Goal: Information Seeking & Learning: Learn about a topic

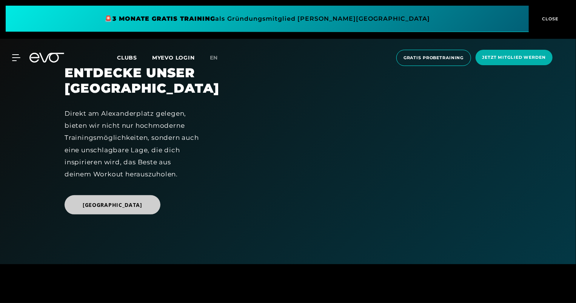
click at [133, 209] on span "[GEOGRAPHIC_DATA]" at bounding box center [113, 205] width 60 height 8
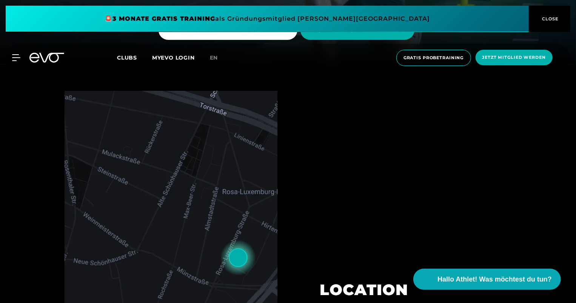
scroll to position [189, 0]
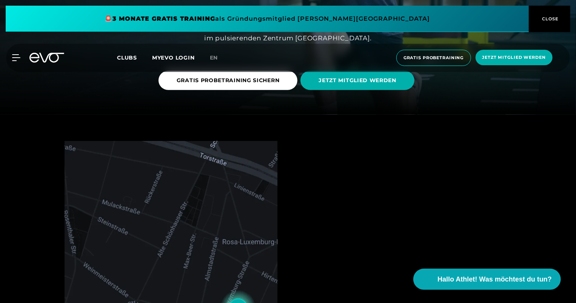
click at [353, 75] on div "MyEVO Login Über EVO Mitgliedschaften Probetraining TAGESPASS EVO Studios [GEOG…" at bounding box center [288, 58] width 576 height 40
click at [546, 19] on span "CLOSE" at bounding box center [549, 18] width 18 height 7
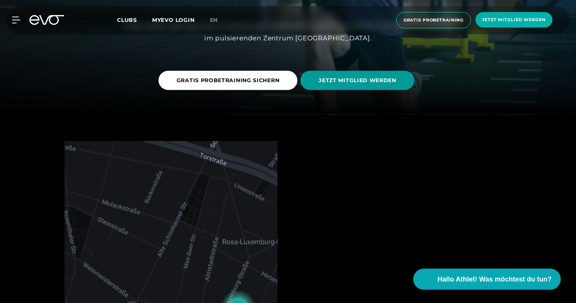
click at [333, 79] on span "JETZT MITGLIED WERDEN" at bounding box center [357, 81] width 78 height 8
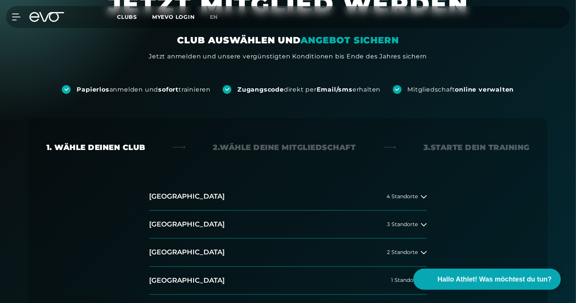
scroll to position [113, 0]
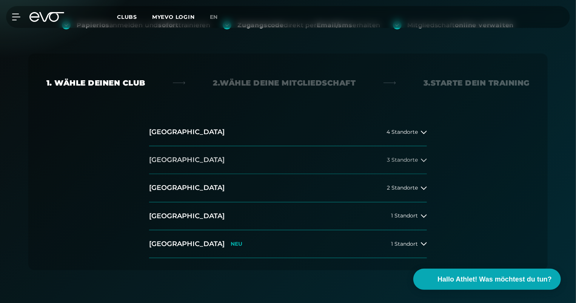
click at [424, 163] on button "[GEOGRAPHIC_DATA] 3 Standorte" at bounding box center [288, 160] width 278 height 28
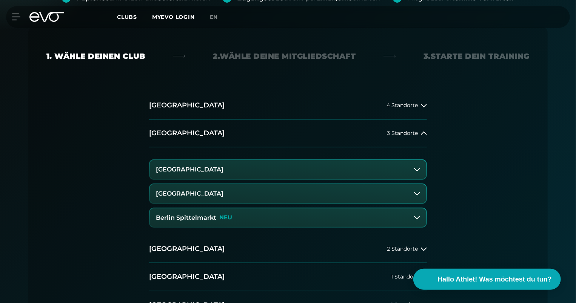
scroll to position [151, 0]
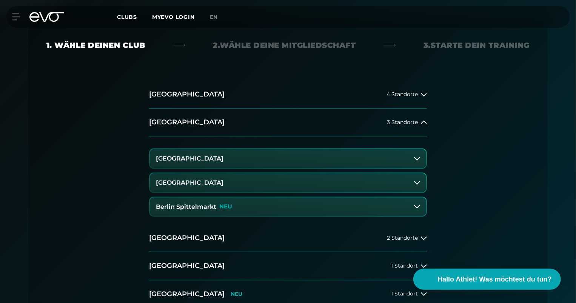
click at [203, 156] on h3 "[GEOGRAPHIC_DATA]" at bounding box center [190, 158] width 68 height 7
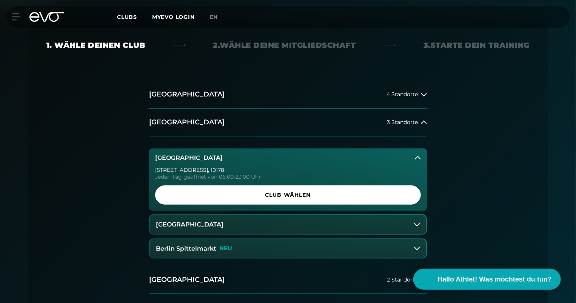
click at [206, 248] on h3 "Berlin Spittelmarkt" at bounding box center [186, 249] width 60 height 7
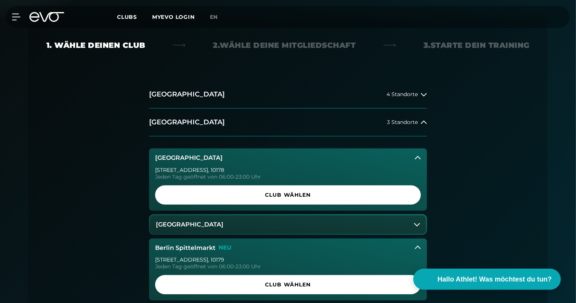
scroll to position [189, 0]
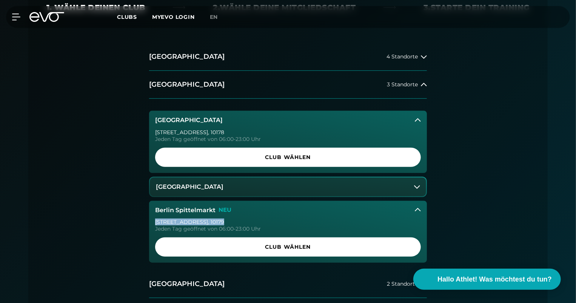
drag, startPoint x: 157, startPoint y: 222, endPoint x: 210, endPoint y: 223, distance: 53.2
click at [210, 223] on div "[STREET_ADDRESS]" at bounding box center [288, 222] width 266 height 5
drag, startPoint x: 210, startPoint y: 223, endPoint x: 211, endPoint y: 228, distance: 5.0
click at [211, 228] on div "Jeden Tag geöffnet von 06:00-23:00 Uhr" at bounding box center [288, 228] width 266 height 5
click at [217, 214] on button "Berlin Spittelmarkt NEU" at bounding box center [288, 210] width 278 height 19
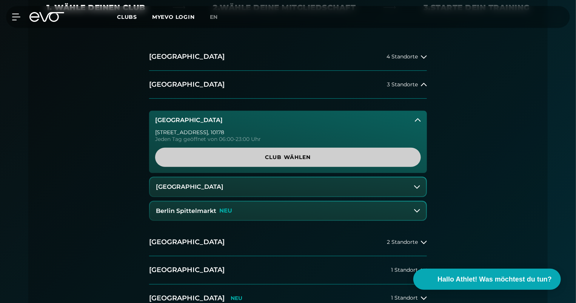
click at [250, 153] on span "Club wählen" at bounding box center [288, 157] width 266 height 19
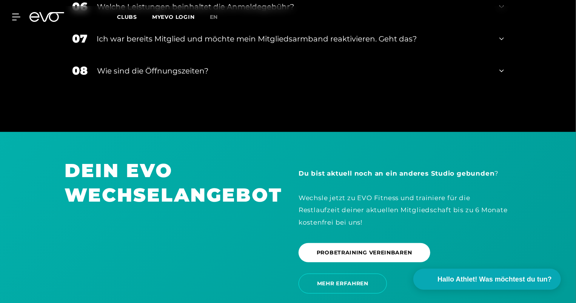
scroll to position [1612, 0]
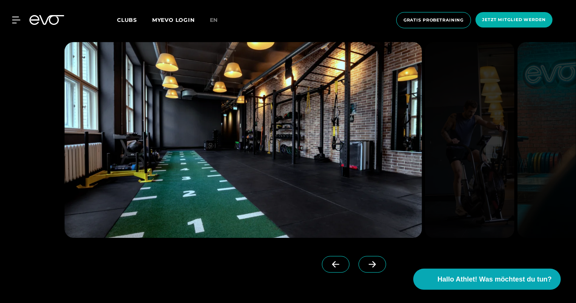
scroll to position [717, 0]
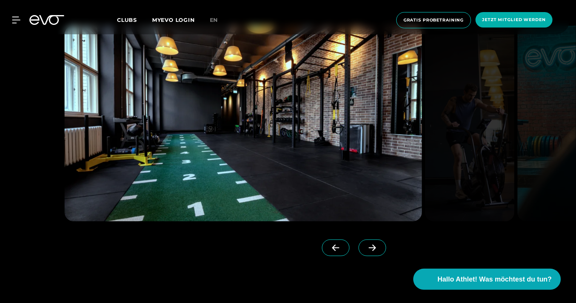
click at [367, 253] on span at bounding box center [372, 248] width 28 height 17
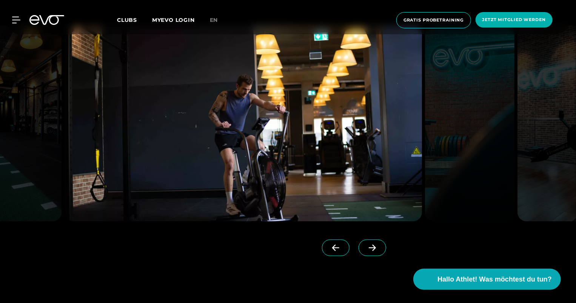
click at [369, 248] on icon at bounding box center [372, 248] width 7 height 6
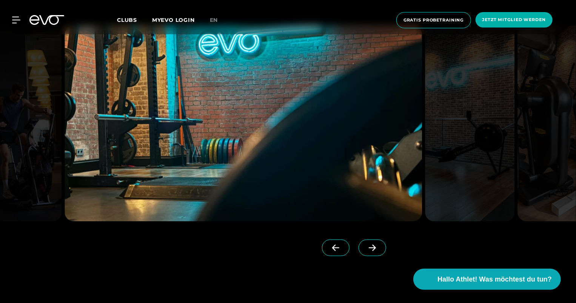
click at [369, 248] on icon at bounding box center [372, 248] width 7 height 6
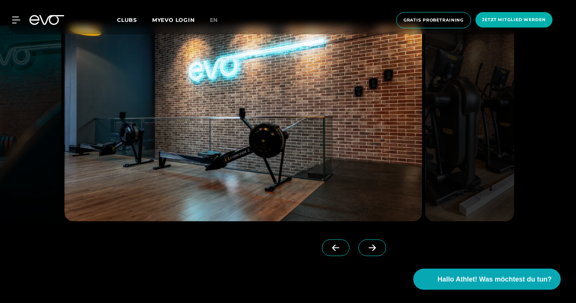
click at [369, 248] on icon at bounding box center [372, 248] width 7 height 6
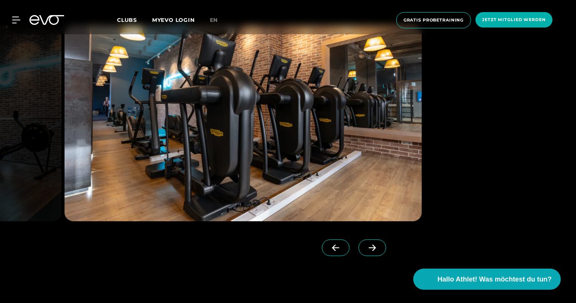
click at [369, 248] on icon at bounding box center [372, 248] width 7 height 6
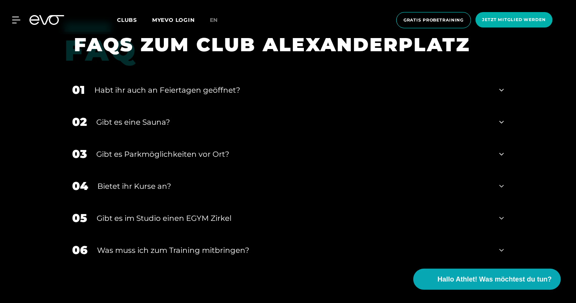
scroll to position [2596, 0]
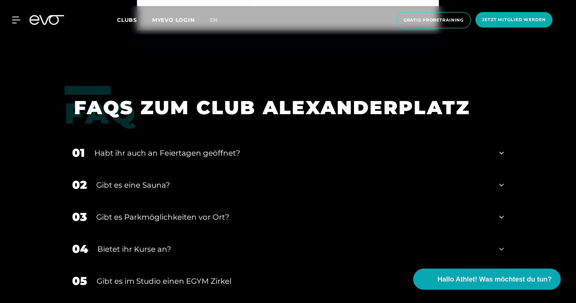
click at [255, 153] on div "Habt ihr auch an Feiertagen geöffnet?" at bounding box center [291, 153] width 395 height 11
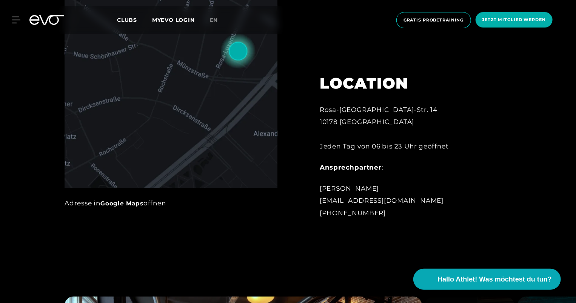
scroll to position [747, 0]
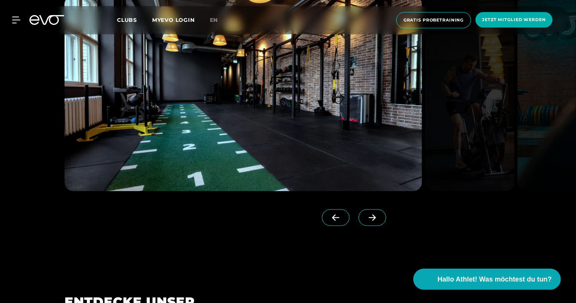
click at [326, 214] on span at bounding box center [336, 217] width 28 height 17
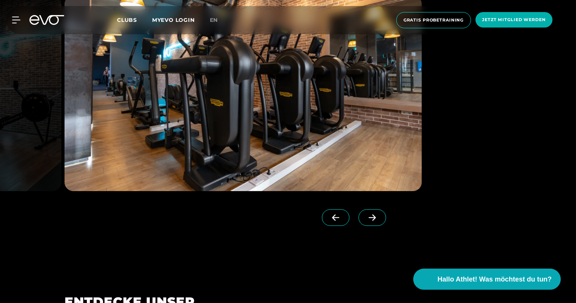
click at [366, 214] on icon at bounding box center [372, 217] width 13 height 7
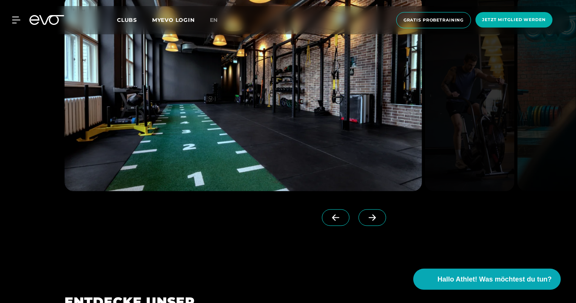
click at [366, 214] on icon at bounding box center [372, 217] width 13 height 7
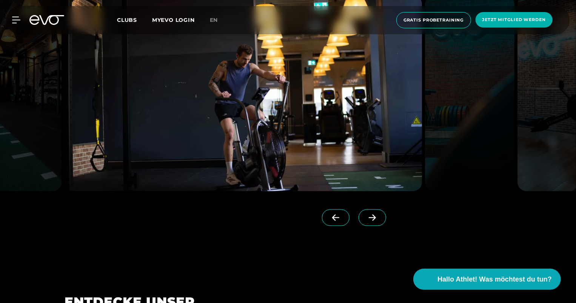
click at [366, 222] on span at bounding box center [372, 217] width 28 height 17
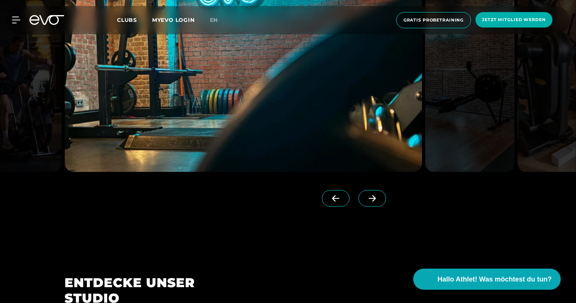
scroll to position [710, 0]
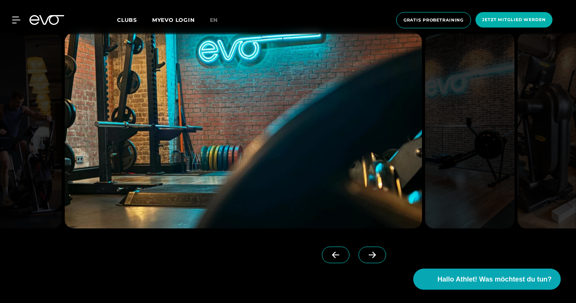
click at [358, 248] on span at bounding box center [372, 255] width 28 height 17
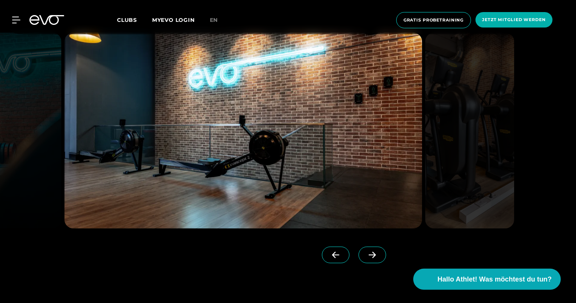
click at [443, 144] on img at bounding box center [469, 131] width 89 height 196
click at [443, 142] on img at bounding box center [469, 131] width 89 height 196
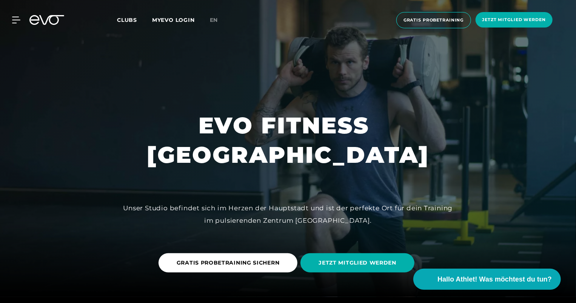
scroll to position [0, 0]
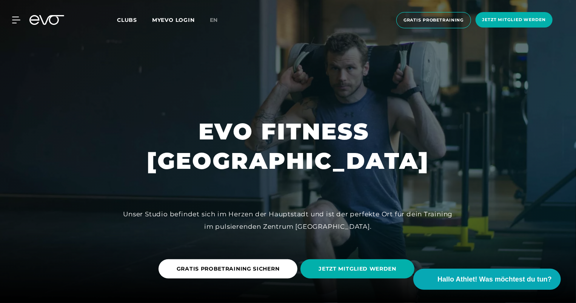
click at [127, 17] on span "Clubs" at bounding box center [127, 20] width 20 height 7
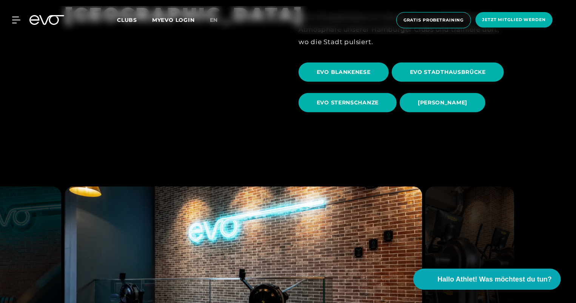
scroll to position [340, 0]
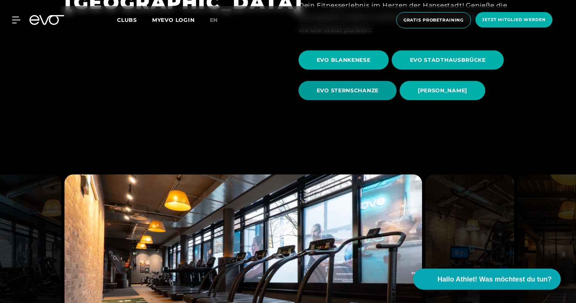
click at [330, 90] on span "EVO STERNSCHANZE" at bounding box center [348, 91] width 62 height 8
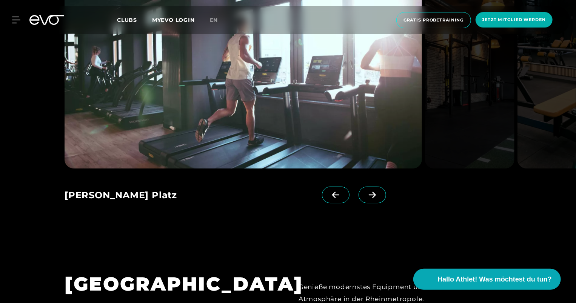
scroll to position [943, 0]
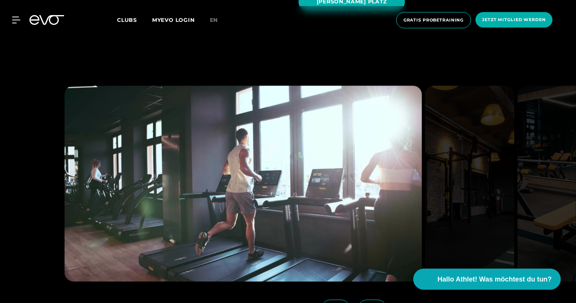
click at [369, 300] on span at bounding box center [372, 308] width 28 height 17
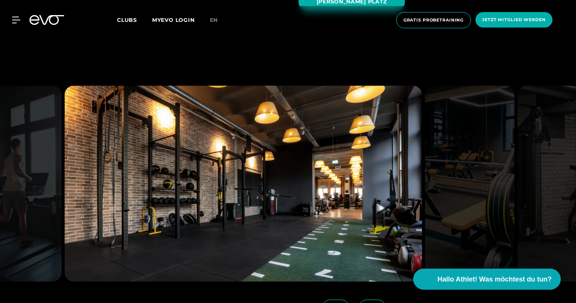
click at [369, 300] on span at bounding box center [372, 308] width 28 height 17
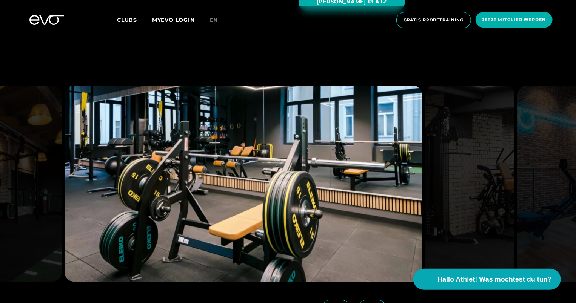
click at [329, 303] on icon at bounding box center [335, 308] width 13 height 7
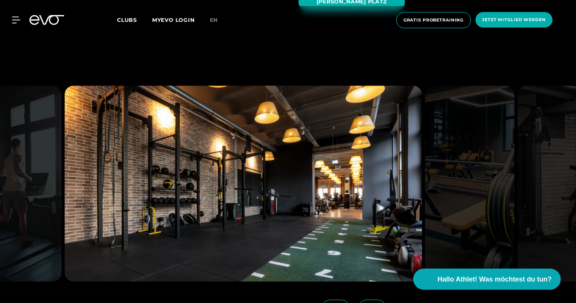
drag, startPoint x: 243, startPoint y: 157, endPoint x: 261, endPoint y: 168, distance: 20.8
click at [243, 157] on img at bounding box center [243, 184] width 357 height 196
click at [366, 300] on span at bounding box center [372, 308] width 28 height 17
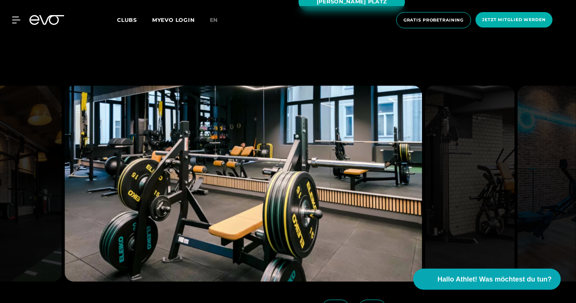
click at [366, 303] on icon at bounding box center [372, 308] width 13 height 7
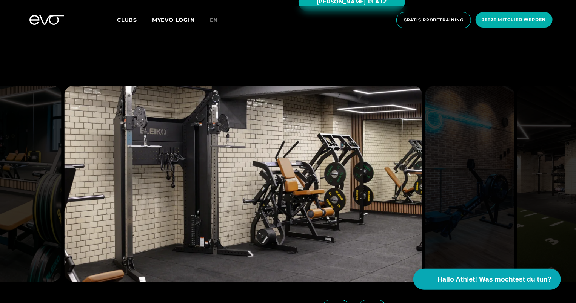
click at [366, 303] on icon at bounding box center [372, 308] width 13 height 7
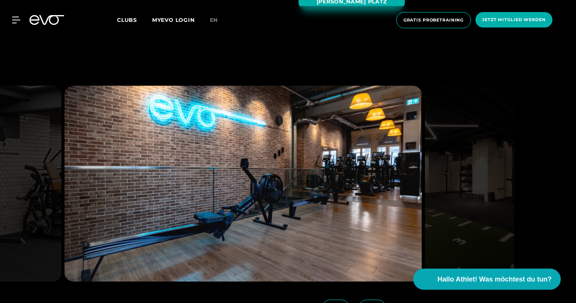
click at [366, 303] on icon at bounding box center [372, 308] width 13 height 7
